Goal: Task Accomplishment & Management: Use online tool/utility

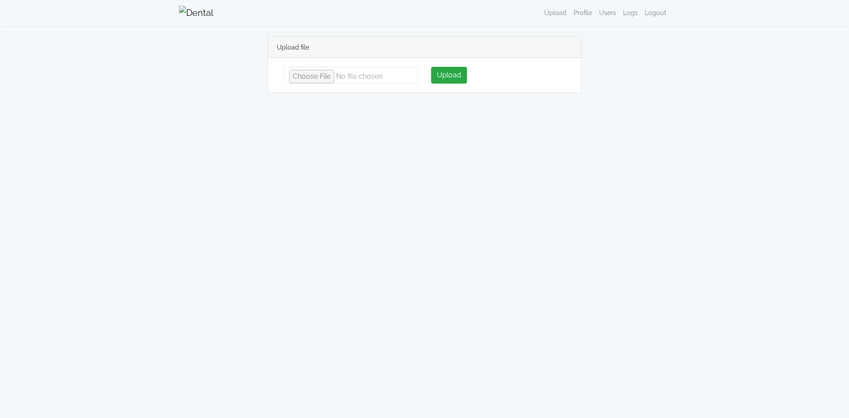
type input "**********"
click at [440, 75] on button "Upload" at bounding box center [449, 75] width 36 height 17
type input "**********"
click at [455, 75] on button "Upload" at bounding box center [449, 75] width 36 height 17
